Goal: Task Accomplishment & Management: Use online tool/utility

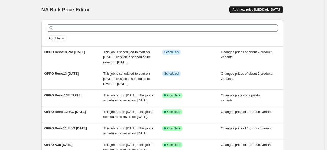
click at [249, 11] on span "Add new price [MEDICAL_DATA]" at bounding box center [255, 10] width 47 height 4
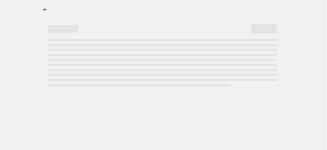
select select "percentage"
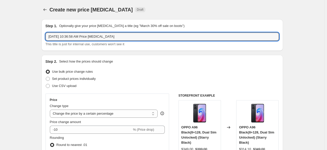
drag, startPoint x: 124, startPoint y: 36, endPoint x: 22, endPoint y: 35, distance: 102.2
click at [82, 36] on input "OPPO A5x" at bounding box center [161, 37] width 233 height 8
type input "OPPO A5x [DATE]"
click at [79, 81] on span "Set product prices individually" at bounding box center [74, 78] width 44 height 5
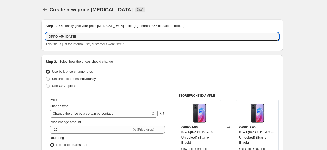
click at [46, 77] on input "Set product prices individually" at bounding box center [46, 77] width 0 height 0
radio input "true"
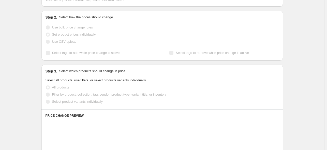
scroll to position [51, 0]
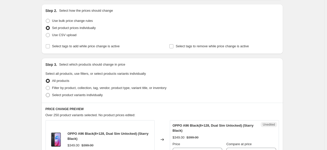
click at [84, 95] on span "Select product variants individually" at bounding box center [77, 95] width 51 height 4
click at [46, 93] on input "Select product variants individually" at bounding box center [46, 93] width 0 height 0
radio input "true"
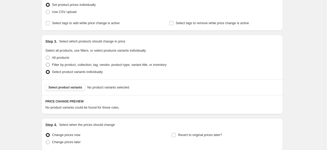
scroll to position [102, 0]
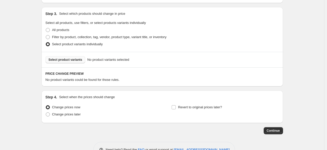
click at [71, 57] on button "Select product variants" at bounding box center [65, 59] width 40 height 7
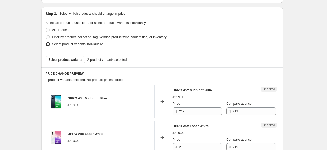
click at [119, 75] on h6 "PRICE CHANGE PREVIEW" at bounding box center [161, 74] width 233 height 4
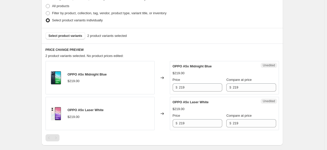
scroll to position [152, 0]
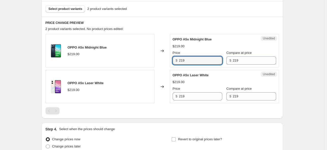
drag, startPoint x: 195, startPoint y: 63, endPoint x: 163, endPoint y: 61, distance: 32.3
click at [163, 61] on div "OPPO A5x Midnight Blue $219.00 Changed to Unedited OPPO A5x Midnight Blue $219.…" at bounding box center [161, 50] width 233 height 33
type input "199"
click at [197, 93] on input "219" at bounding box center [200, 96] width 43 height 8
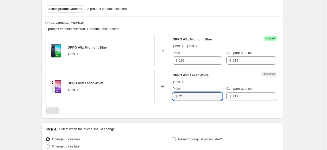
type input "2"
type input "199"
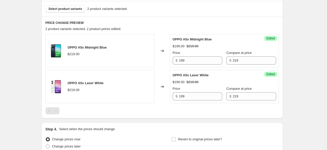
click at [180, 19] on div "PRICE CHANGE PREVIEW 2 product variants selected. 2 product prices edited: OPPO…" at bounding box center [161, 68] width 241 height 102
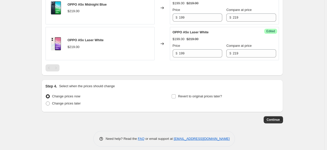
scroll to position [199, 0]
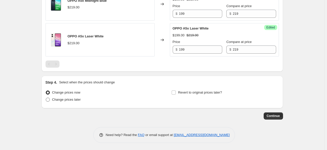
click at [70, 99] on span "Change prices later" at bounding box center [66, 100] width 29 height 4
click at [46, 98] on input "Change prices later" at bounding box center [46, 98] width 0 height 0
radio input "true"
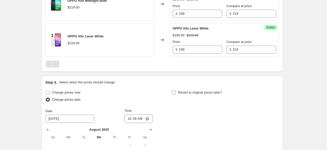
click at [175, 95] on label "Revert to original prices later?" at bounding box center [196, 92] width 51 height 7
click at [175, 95] on input "Revert to original prices later?" at bounding box center [174, 92] width 4 height 4
checkbox input "true"
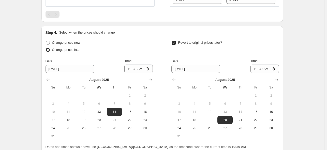
scroll to position [250, 0]
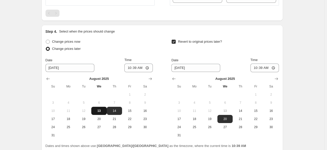
click at [106, 111] on button "13" at bounding box center [98, 111] width 15 height 8
type input "[DATE]"
click at [150, 66] on input "10:39" at bounding box center [138, 68] width 28 height 9
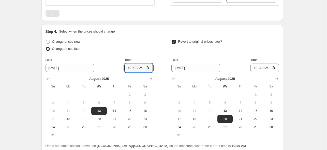
type input "10:40"
click at [153, 41] on div "Change prices now" at bounding box center [98, 41] width 107 height 7
click at [243, 121] on button "21" at bounding box center [239, 119] width 15 height 8
type input "[DATE]"
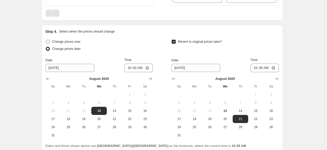
click at [50, 42] on span at bounding box center [48, 42] width 4 height 4
click at [46, 40] on input "Change prices now" at bounding box center [46, 40] width 0 height 0
radio input "true"
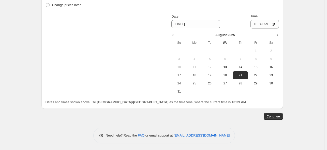
scroll to position [294, 0]
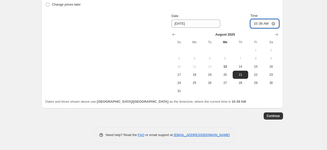
click at [266, 23] on input "10:39" at bounding box center [264, 23] width 28 height 9
click at [275, 23] on input "10:39" at bounding box center [264, 23] width 28 height 9
type input "23:59"
click at [239, 8] on div "Revert to original prices later?" at bounding box center [224, 1] width 107 height 15
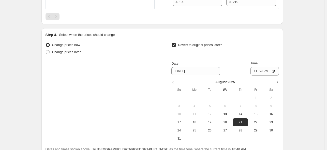
scroll to position [280, 0]
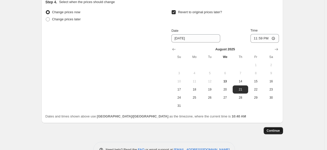
click at [276, 131] on span "Continue" at bounding box center [273, 131] width 13 height 4
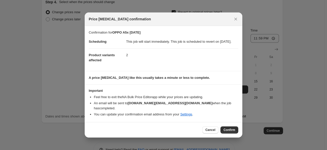
click at [119, 67] on dt "Product variants affected" at bounding box center [107, 57] width 37 height 19
click at [210, 128] on span "Cancel" at bounding box center [210, 130] width 10 height 4
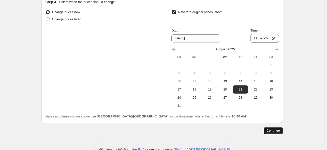
click at [280, 132] on span "Continue" at bounding box center [273, 131] width 13 height 4
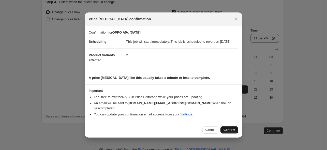
click at [226, 130] on span "Confirm" at bounding box center [229, 130] width 12 height 4
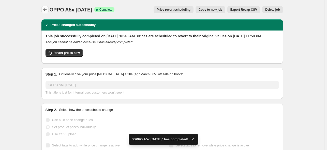
click at [48, 8] on icon "Price change jobs" at bounding box center [44, 9] width 5 height 5
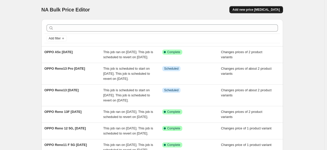
click at [257, 7] on button "Add new price [MEDICAL_DATA]" at bounding box center [255, 9] width 53 height 7
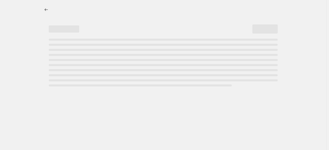
select select "percentage"
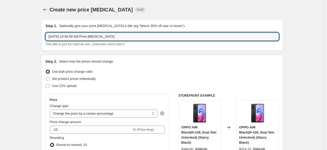
drag, startPoint x: 156, startPoint y: 37, endPoint x: -61, endPoint y: 36, distance: 217.3
click at [0, 36] on html "Home Settings Plans Skip to content Create new price [MEDICAL_DATA]. This page …" at bounding box center [163, 75] width 327 height 150
type input "OPPO A5 4G [DATE]"
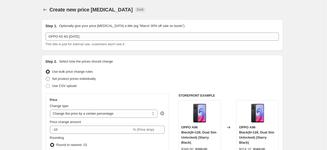
click at [70, 78] on span "Set product prices individually" at bounding box center [74, 79] width 44 height 4
click at [46, 77] on input "Set product prices individually" at bounding box center [46, 77] width 0 height 0
radio input "true"
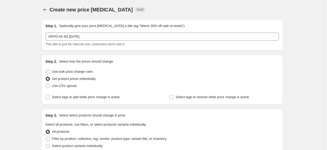
scroll to position [76, 0]
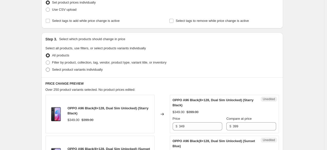
click at [54, 69] on span "Select product variants individually" at bounding box center [77, 70] width 51 height 4
click at [46, 68] on input "Select product variants individually" at bounding box center [46, 68] width 0 height 0
radio input "true"
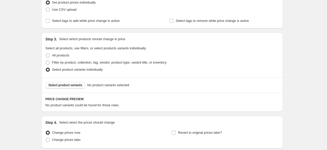
click at [73, 88] on button "Select product variants" at bounding box center [65, 85] width 40 height 7
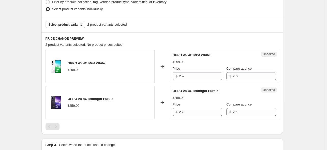
scroll to position [152, 0]
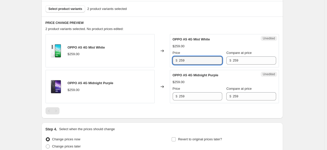
drag, startPoint x: 195, startPoint y: 60, endPoint x: 98, endPoint y: 51, distance: 97.5
click at [98, 51] on div "OPPO A5 4G Mist White $259.00 Changed to Unedited OPPO A5 4G Mist White $259.00…" at bounding box center [161, 50] width 233 height 33
type input "229"
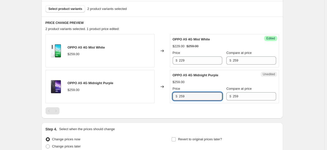
drag, startPoint x: 197, startPoint y: 94, endPoint x: 160, endPoint y: 101, distance: 38.5
click at [160, 101] on div "OPPO A5 4G Midnight Purple $259.00 Changed to Unedited OPPO A5 4G Midnight Purp…" at bounding box center [161, 86] width 233 height 33
type input "229"
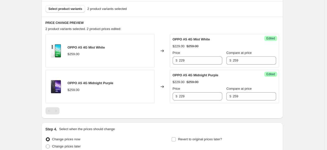
click at [243, 26] on div "PRICE CHANGE PREVIEW 2 product variants selected. 2 product prices edited: OPPO…" at bounding box center [161, 68] width 241 height 102
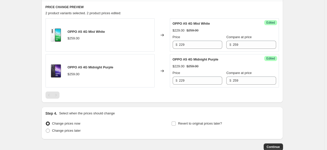
scroll to position [199, 0]
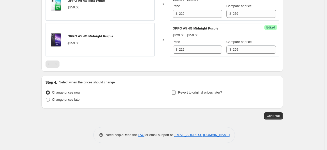
click at [176, 92] on span at bounding box center [173, 92] width 5 height 5
click at [176, 92] on input "Revert to original prices later?" at bounding box center [174, 92] width 4 height 4
checkbox input "true"
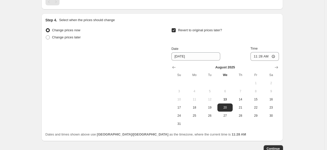
scroll to position [275, 0]
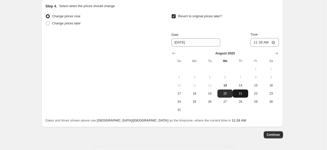
click at [240, 93] on span "21" at bounding box center [240, 93] width 11 height 4
type input "[DATE]"
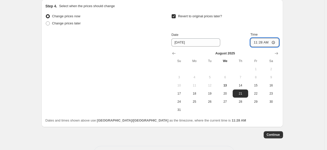
click at [275, 43] on input "11:28" at bounding box center [264, 42] width 28 height 9
type input "23:59"
click at [120, 67] on div "Change prices now Change prices later Revert to original prices later? Date [DA…" at bounding box center [161, 63] width 233 height 101
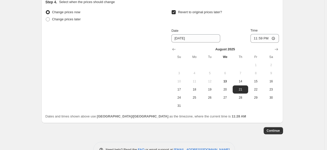
scroll to position [294, 0]
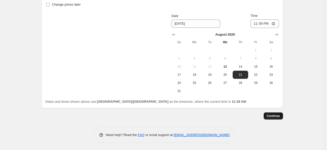
click at [274, 115] on span "Continue" at bounding box center [273, 116] width 13 height 4
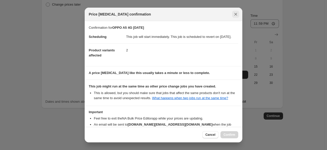
click at [238, 13] on button "Close" at bounding box center [235, 14] width 7 height 7
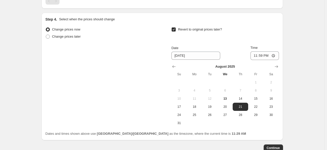
scroll to position [294, 0]
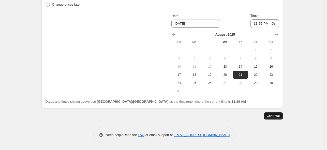
click at [275, 114] on span "Continue" at bounding box center [273, 116] width 13 height 4
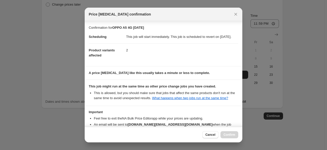
scroll to position [42, 0]
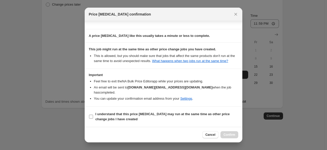
click at [93, 115] on span ":rbc:" at bounding box center [91, 116] width 5 height 5
click at [93, 115] on input "I understand that this price [MEDICAL_DATA] may run at the same time as other p…" at bounding box center [91, 117] width 4 height 4
checkbox input "true"
click at [232, 135] on span "Confirm" at bounding box center [229, 135] width 12 height 4
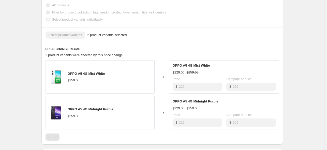
scroll to position [178, 0]
